Goal: Communication & Community: Answer question/provide support

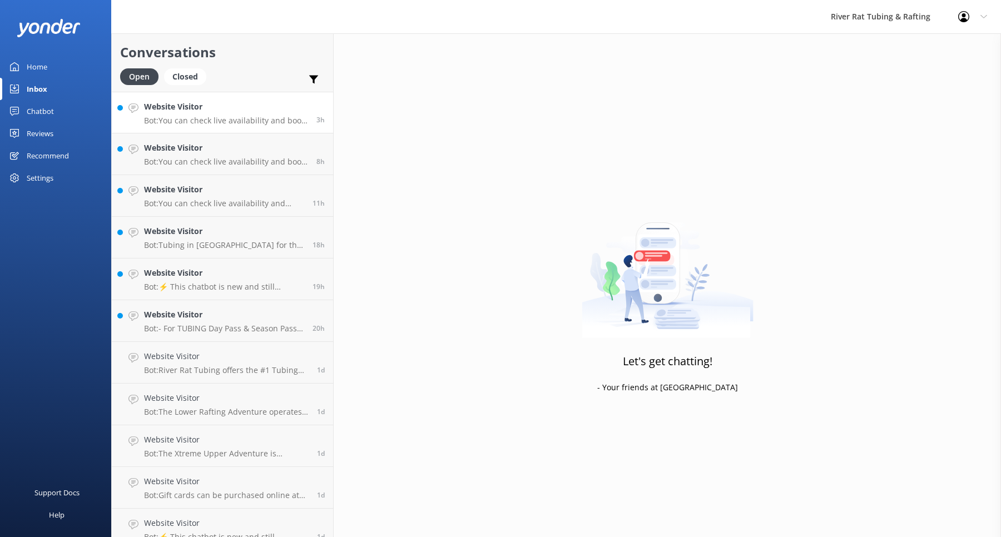
click at [214, 113] on div "Website Visitor Bot: You can check live availability and book your tubing, raft…" at bounding box center [226, 113] width 164 height 24
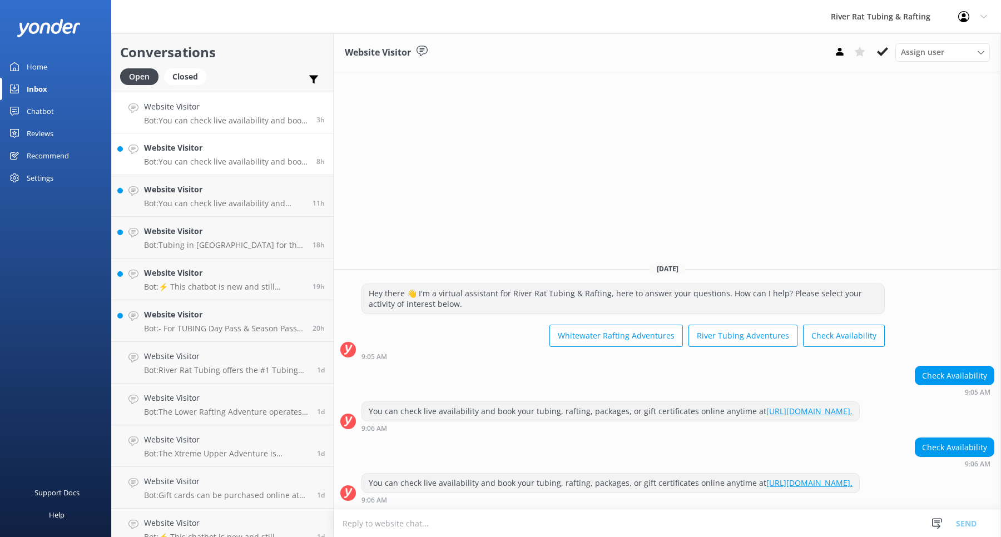
click at [196, 154] on h4 "Website Visitor" at bounding box center [226, 148] width 164 height 12
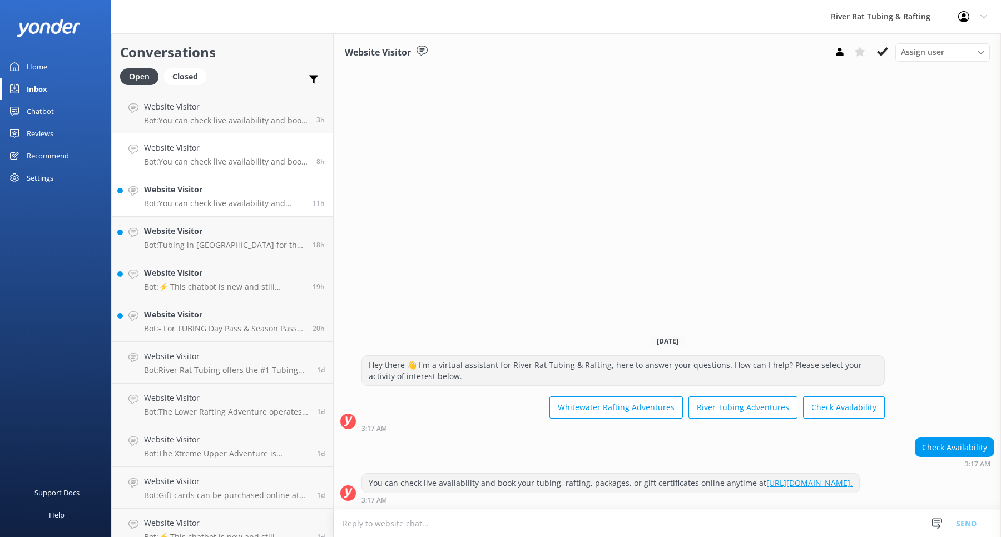
click at [190, 191] on h4 "Website Visitor" at bounding box center [224, 190] width 160 height 12
click at [189, 226] on h4 "Website Visitor" at bounding box center [224, 231] width 160 height 12
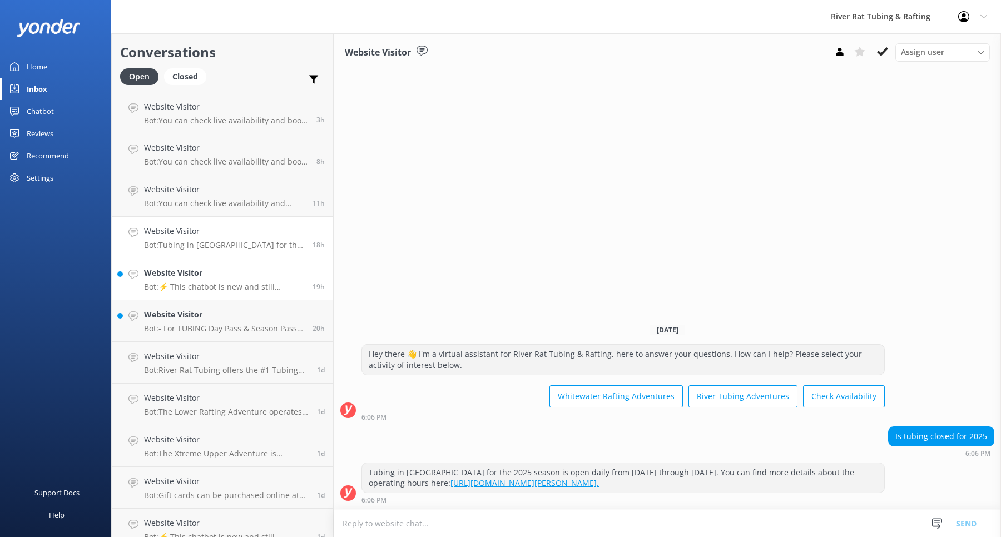
click at [192, 265] on link "Website Visitor Bot: ⚡ This chatbot is new and still learning. You're welcome t…" at bounding box center [222, 280] width 221 height 42
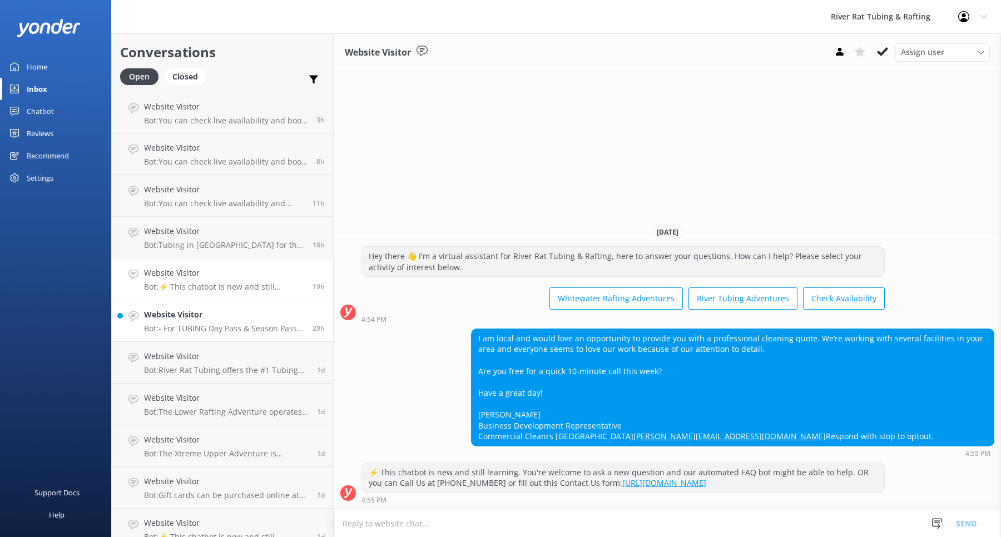
click at [188, 327] on p "Bot: - For TUBING Day Pass & Season Pass rates in [GEOGRAPHIC_DATA], [GEOGRAPHI…" at bounding box center [224, 329] width 160 height 10
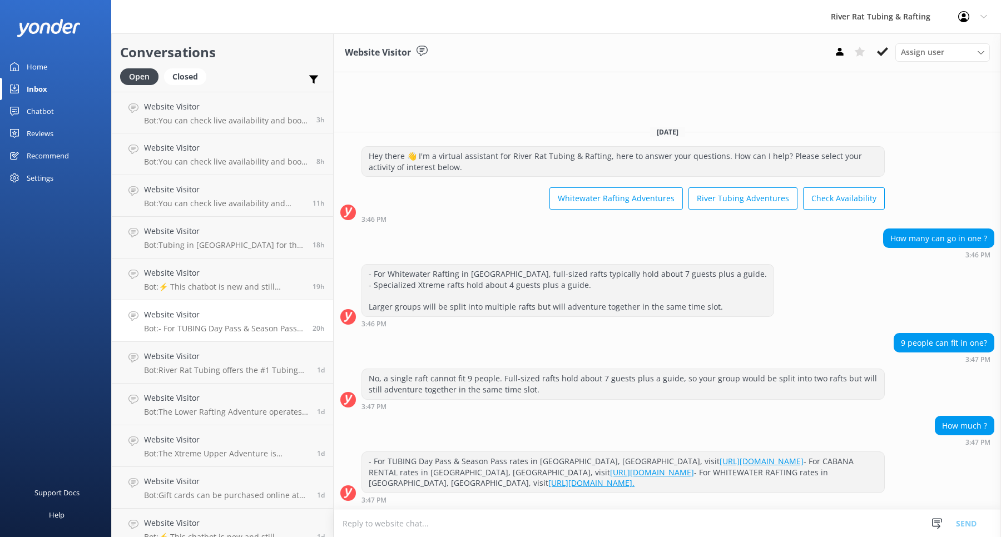
click at [49, 70] on link "Home" at bounding box center [55, 67] width 111 height 22
